Goal: Task Accomplishment & Management: Manage account settings

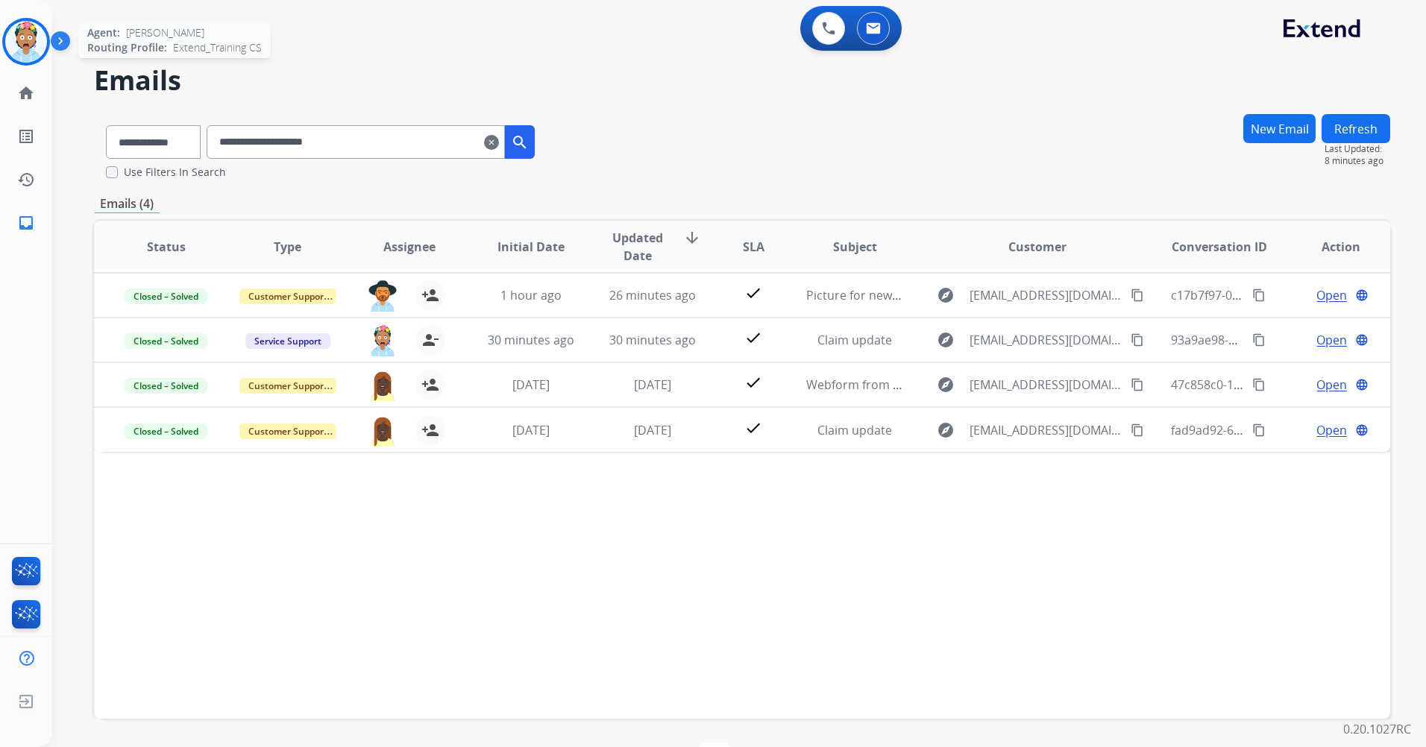
click at [31, 45] on img at bounding box center [26, 42] width 42 height 42
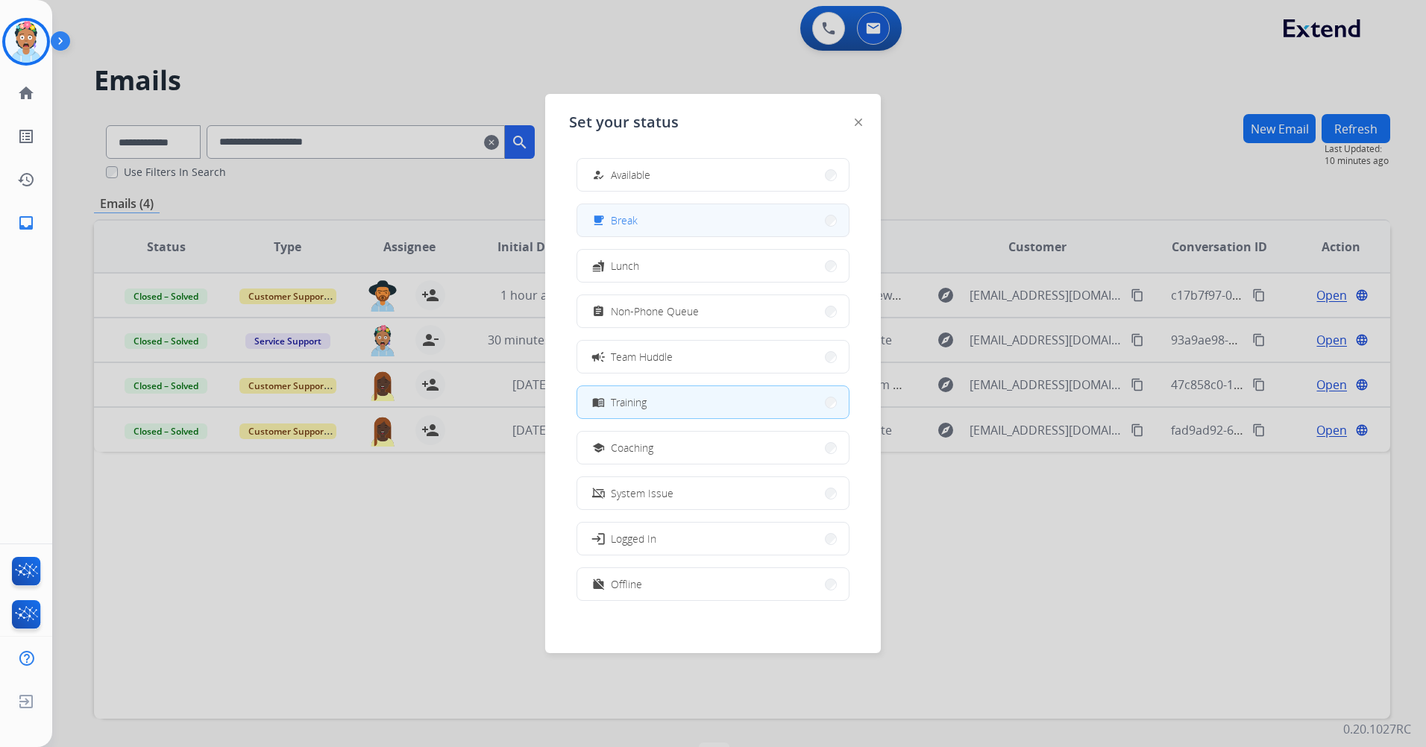
click at [635, 222] on span "Break" at bounding box center [624, 221] width 27 height 16
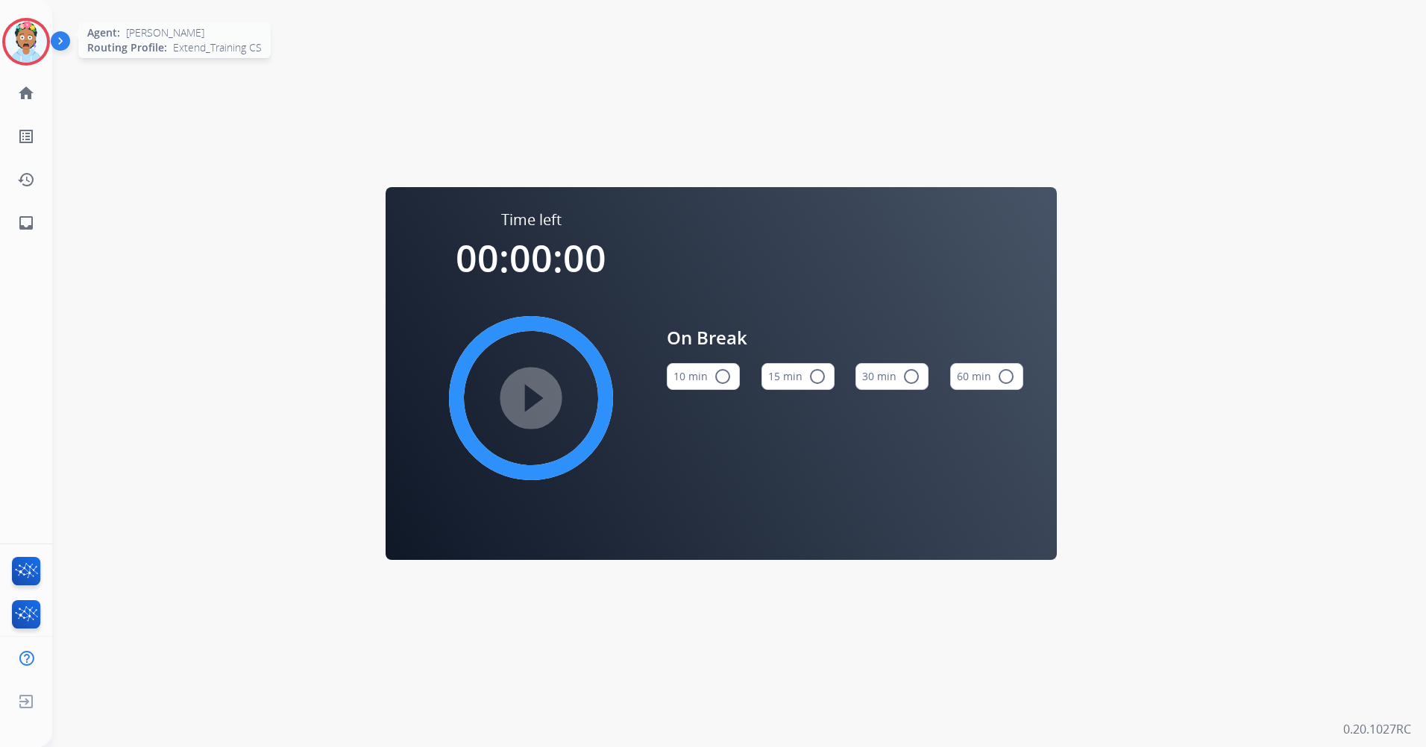
click at [29, 47] on img at bounding box center [26, 42] width 42 height 42
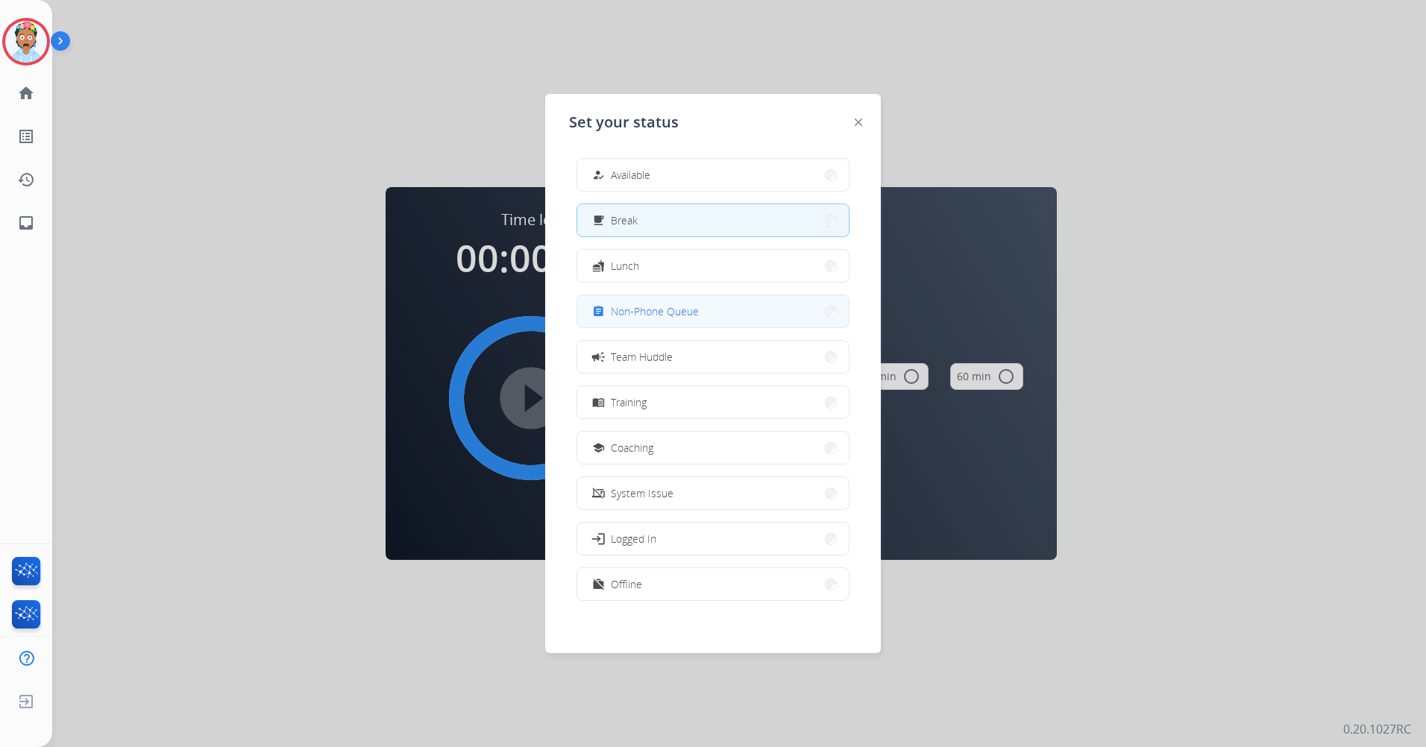
click at [671, 302] on button "assignment Non-Phone Queue" at bounding box center [712, 311] width 271 height 32
